Goal: Task Accomplishment & Management: Manage account settings

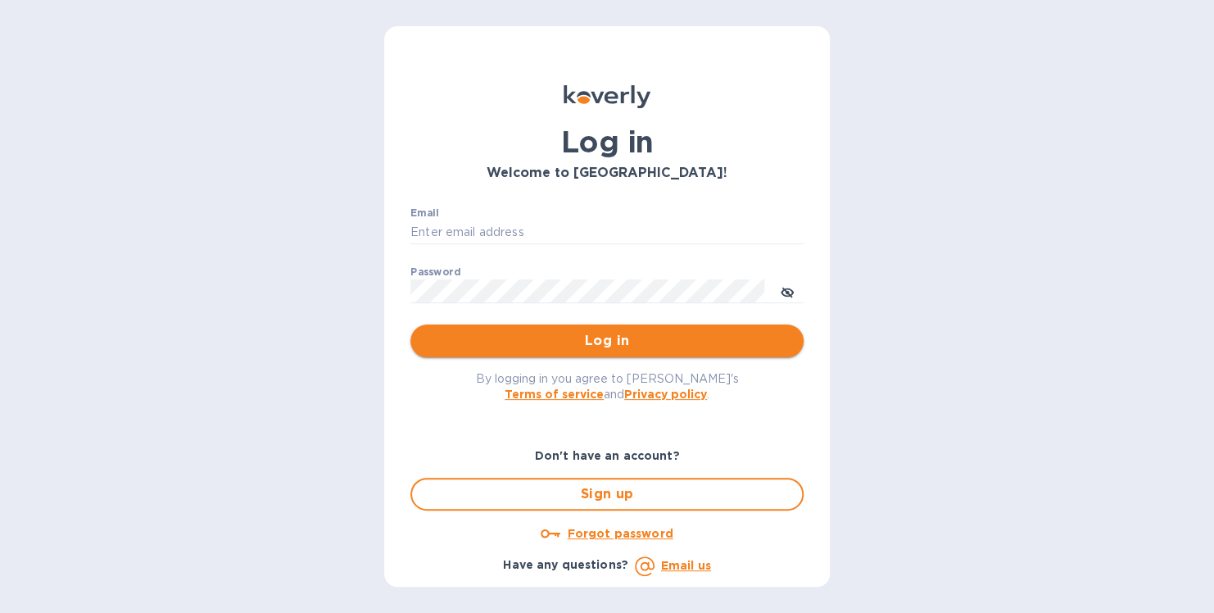
type input "[PERSON_NAME][EMAIL_ADDRESS][DOMAIN_NAME]"
click at [598, 340] on span "Log in" at bounding box center [606, 341] width 367 height 20
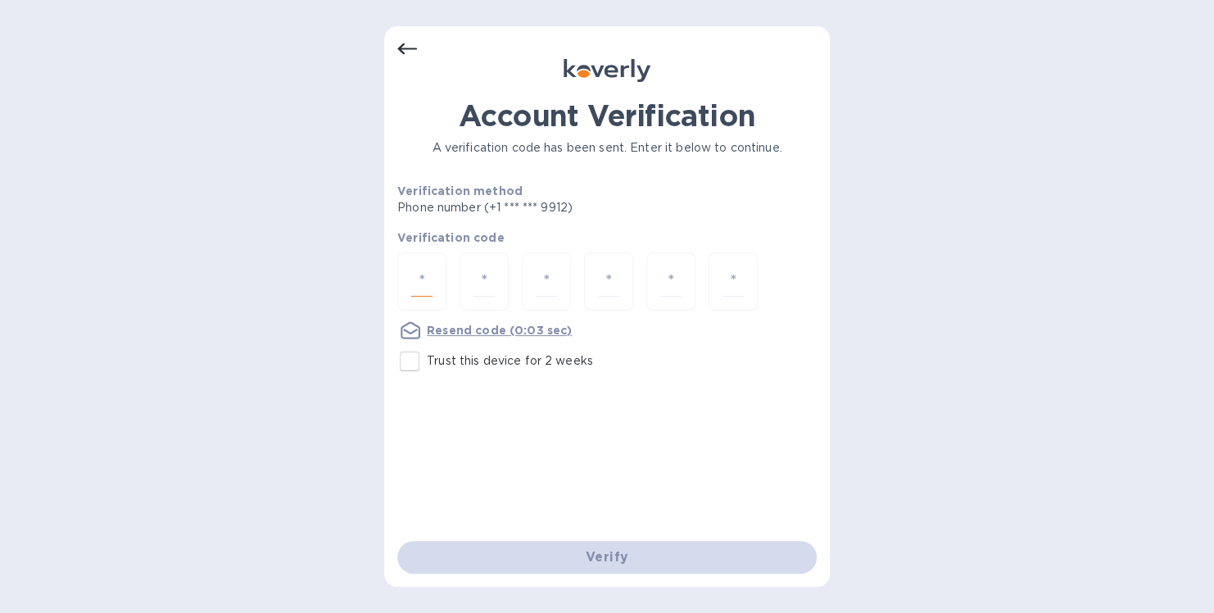
click at [417, 271] on input "number" at bounding box center [421, 281] width 21 height 30
type input "7"
type input "6"
type input "5"
type input "3"
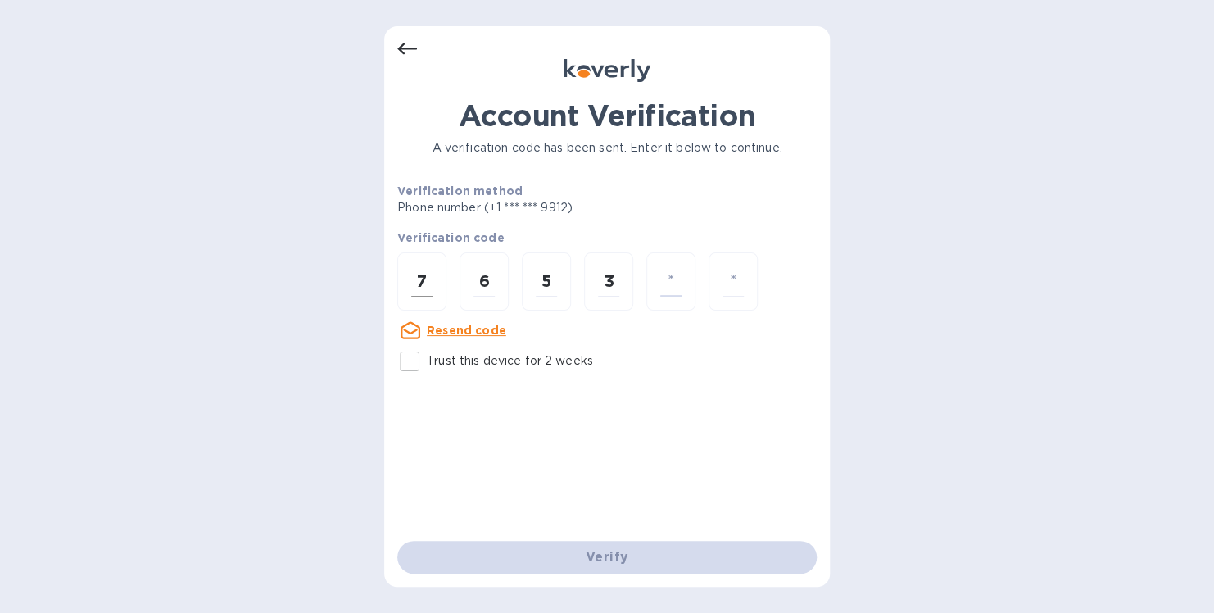
type input "9"
type input "3"
